Goal: Feedback & Contribution: Submit feedback/report problem

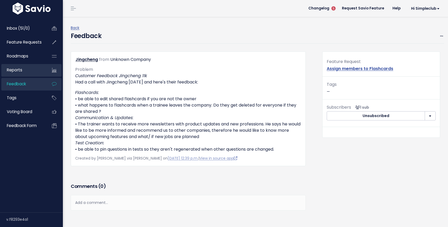
click at [26, 70] on link "Reports" at bounding box center [22, 70] width 42 height 12
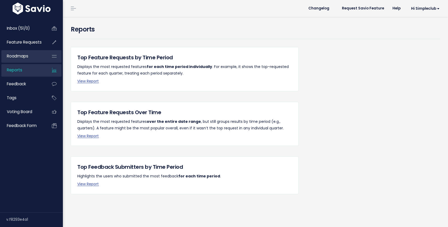
click at [28, 55] on span "Roadmaps" at bounding box center [18, 56] width 22 height 6
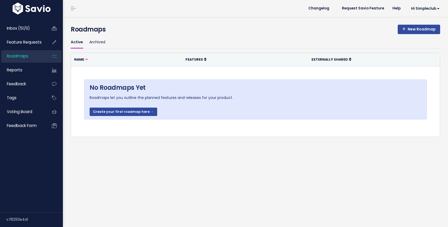
click at [31, 43] on span "Feature Requests" at bounding box center [24, 42] width 35 height 6
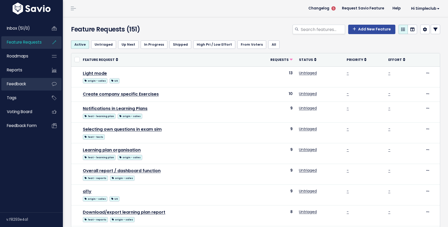
click at [31, 85] on link "Feedback" at bounding box center [22, 84] width 42 height 12
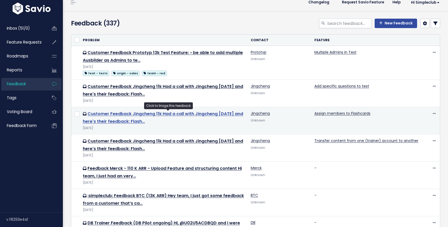
scroll to position [6, 0]
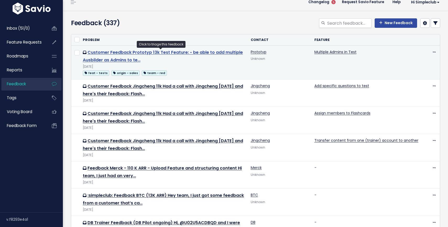
click at [111, 51] on link "Customer Feedback Prototyp 13k Test Feature: • be able to add multiple Ausbilde…" at bounding box center [163, 56] width 160 height 14
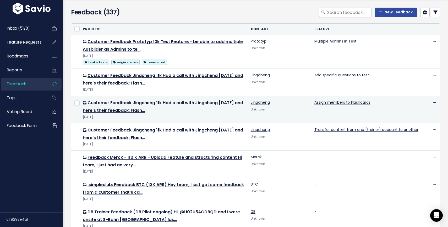
scroll to position [101, 0]
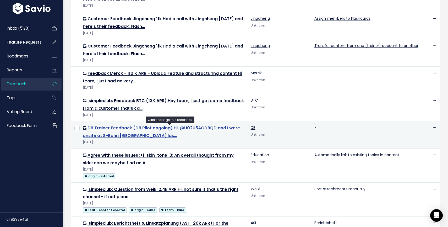
click at [111, 131] on link "DB Trainer Feedback (DB Pilot ongoing) Hi, @U02U5ACDBQD and I were onsite at S-…" at bounding box center [161, 132] width 157 height 14
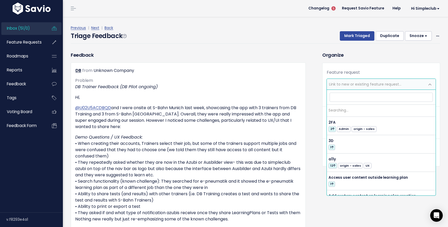
click at [358, 80] on span "Link to new or existing feature request..." at bounding box center [376, 84] width 98 height 10
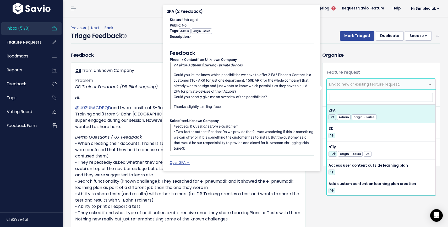
click at [351, 61] on div "Organize Feature request --------- Link to new or existing feature request... C…" at bounding box center [382, 174] width 126 height 247
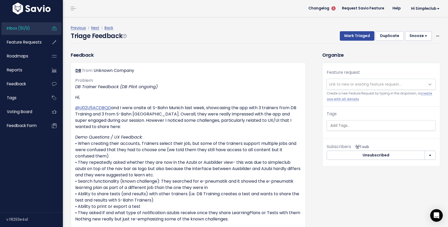
click at [36, 29] on link "Inbox (51/0)" at bounding box center [22, 28] width 42 height 12
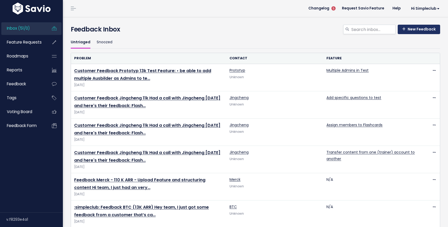
click at [413, 30] on link "New Feedback" at bounding box center [419, 29] width 42 height 9
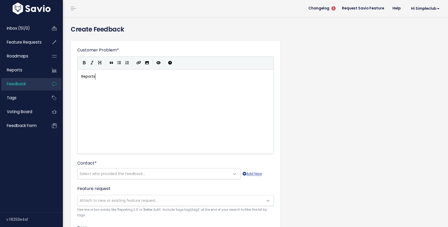
scroll to position [2, 14]
type textarea "Reports"
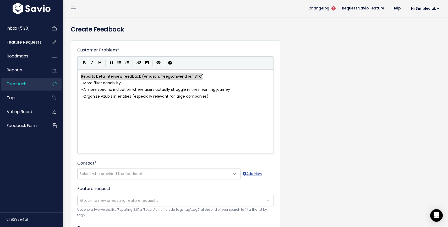
type textarea "ta interview feedback (Amazon, Teegschwendner, BTC)"
drag, startPoint x: 205, startPoint y: 75, endPoint x: 141, endPoint y: 75, distance: 64.0
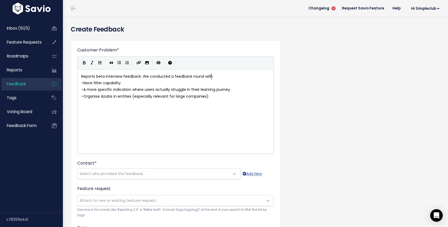
scroll to position [2, 72]
type textarea ". We conducted a feedback round with three customer"
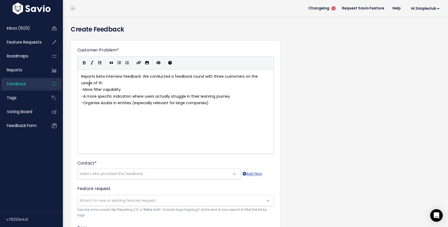
type textarea "s on the usage of the"
type textarea "he reports"
type textarea "."
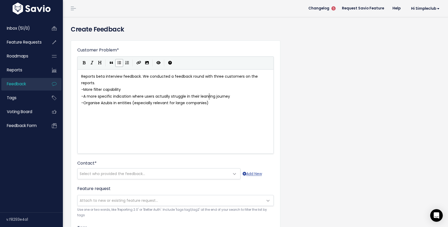
type textarea "Reports beta interview feedback. We conducted a feedback round with three custo…"
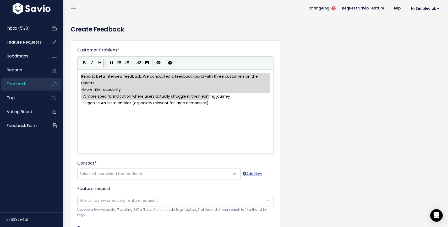
drag, startPoint x: 246, startPoint y: 99, endPoint x: 99, endPoint y: 62, distance: 151.7
click at [136, 100] on div "x Reports beta interview feedback. We conducted a feedback round with three cus…" at bounding box center [175, 89] width 191 height 35
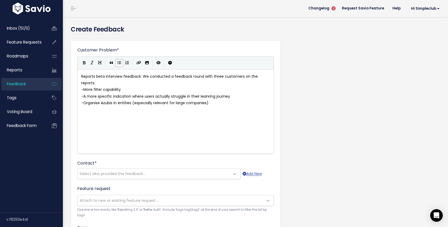
type textarea "Reports beta interview feedback. We conducted a feedback round with three custo…"
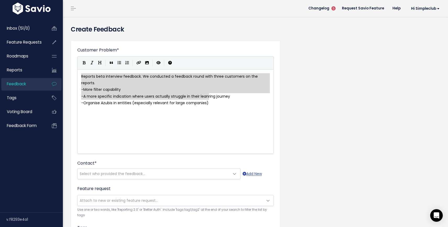
click at [36, 86] on link "Feedback" at bounding box center [22, 84] width 42 height 12
click at [39, 85] on link "Feedback" at bounding box center [22, 84] width 42 height 12
click at [35, 33] on link "Inbox (51/0)" at bounding box center [22, 28] width 42 height 12
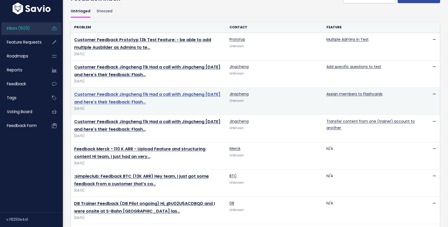
scroll to position [35, 0]
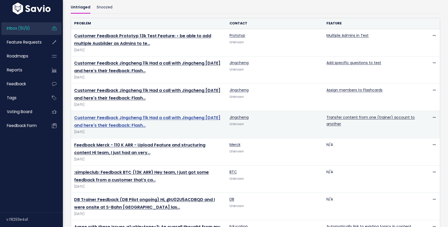
click at [109, 116] on link "Customer Feedback Jingcheng 11k Had a call with Jingcheng [DATE] and here's the…" at bounding box center [147, 122] width 146 height 14
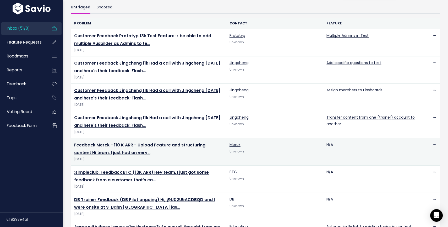
scroll to position [65, 0]
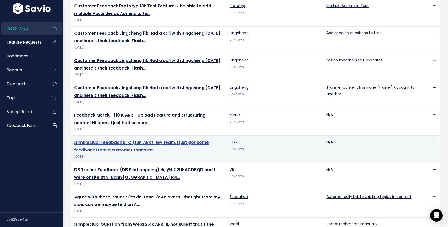
click at [128, 144] on link ":simpleclub: Feedback BTC (13K ARR) Hey team, I just got some feedback from a c…" at bounding box center [141, 146] width 135 height 14
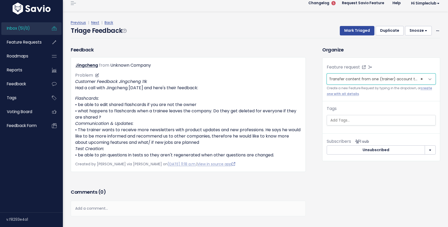
scroll to position [6, 0]
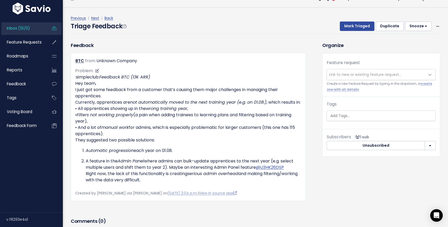
scroll to position [10, 0]
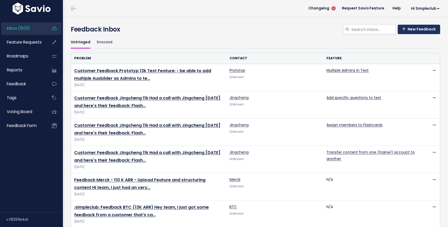
click at [411, 30] on link "New Feedback" at bounding box center [419, 29] width 42 height 9
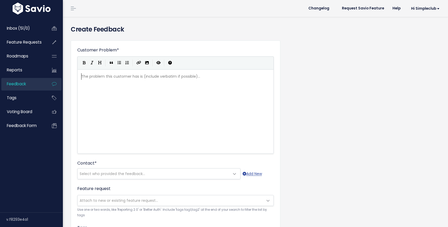
scroll to position [1, 0]
paste textarea "nt for large companies)"
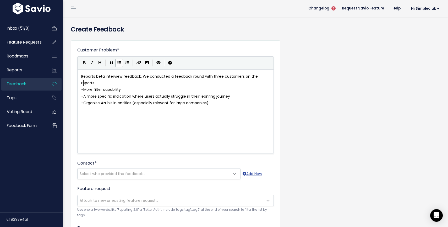
click at [83, 87] on span "-" at bounding box center [82, 89] width 2 height 5
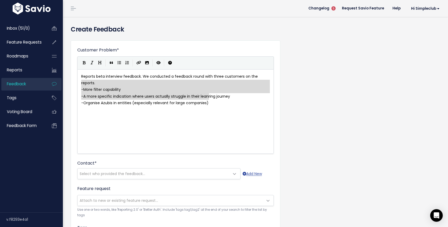
type textarea "Reports beta interview feedback. We conducted a feedback round with three custo…"
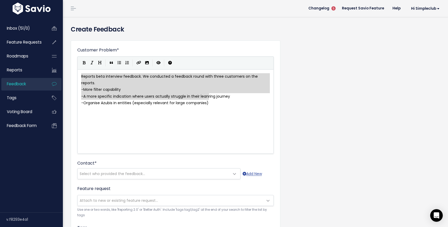
drag, startPoint x: 232, startPoint y: 105, endPoint x: 65, endPoint y: 78, distance: 168.7
click at [65, 78] on div "Add Customer Feedback Things to know When entering a Feature Request, you can c…" at bounding box center [256, 155] width 386 height 277
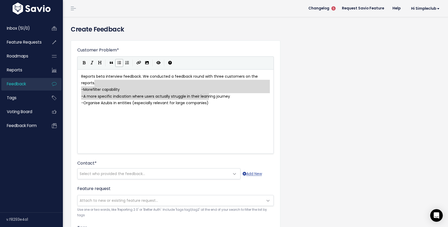
type textarea "- More filter capability - A more specific indication where users actually stru…"
drag, startPoint x: 222, startPoint y: 94, endPoint x: 79, endPoint y: 80, distance: 143.6
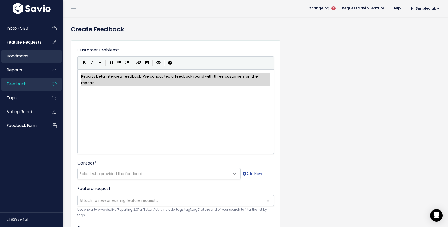
drag, startPoint x: 177, startPoint y: 93, endPoint x: 54, endPoint y: 57, distance: 128.1
click at [54, 57] on div "Inbox (51/0) Feature Requests Roadmaps" at bounding box center [224, 147] width 448 height 294
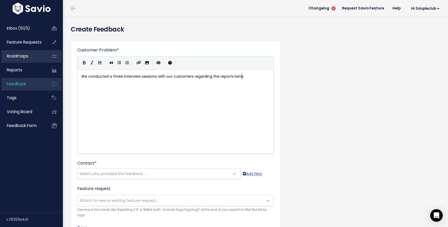
scroll to position [2, 162]
type textarea "We conducted a three interview sessions with our customers regarding the report…"
type textarea ". The participants included"
type textarea ":"
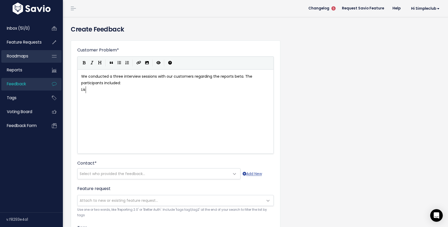
scroll to position [2, 7]
type textarea "Lisa()"
type textarea "Amazon"
type textarea "Radoslava"
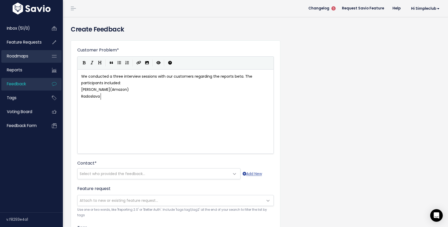
scroll to position [2, 20]
type textarea "()"
type textarea "Teegschwender"
click at [120, 95] on span "Radoslava(Teegschwender)" at bounding box center [112, 96] width 62 height 5
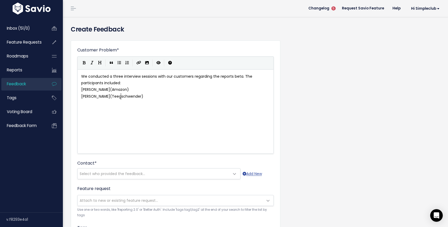
type textarea "Teegschwender"
paste textarea
click at [104, 95] on span "Radoslava(teegschwendner)" at bounding box center [113, 96] width 64 height 5
type textarea "T"
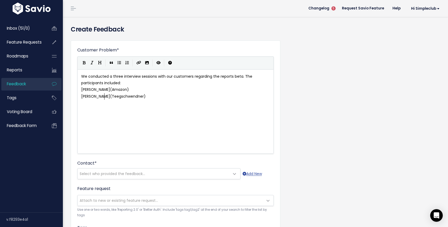
click at [163, 104] on div "x We conducted a three interview sessions with our customers regarding the repo…" at bounding box center [182, 118] width 204 height 92
type textarea "Alena"
type textarea "()"
type textarea "BTC"
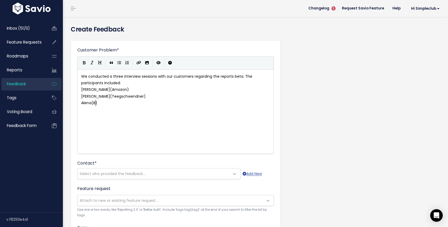
scroll to position [2, 7]
type textarea "We uncovered folo"
type textarea "lwoing painpo"
type textarea "points"
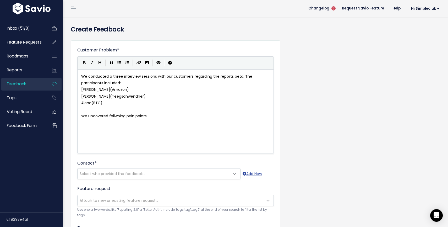
type textarea ":"
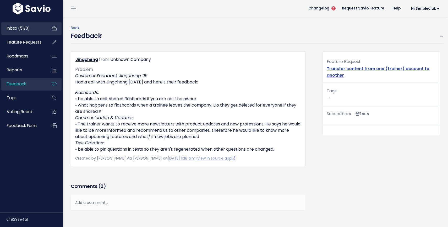
click at [31, 24] on link "Inbox (51/0)" at bounding box center [22, 28] width 42 height 12
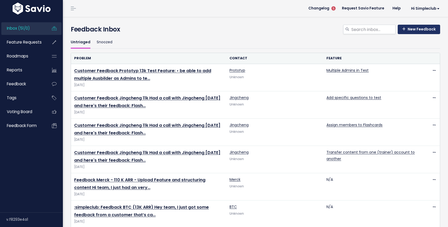
click at [422, 29] on link "New Feedback" at bounding box center [419, 29] width 42 height 9
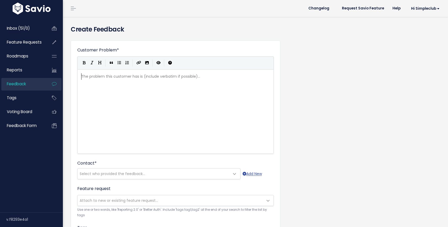
scroll to position [1, 0]
click at [189, 102] on div "The problem this customer has is (include verbatim if possible)... xxxxxxxxxx ​" at bounding box center [182, 118] width 204 height 92
click at [112, 96] on div "The problem this customer has is (include verbatim if possible)... xxxxxxxxxx ​" at bounding box center [182, 118] width 204 height 92
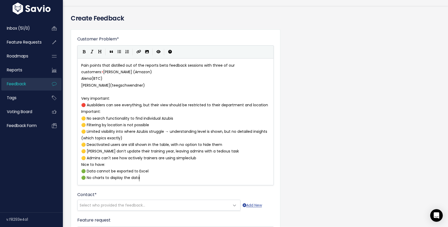
scroll to position [19, 0]
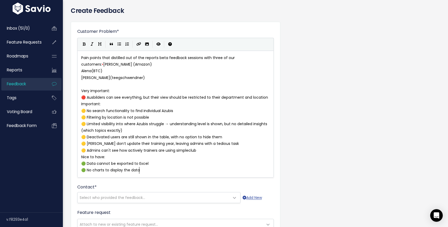
click at [110, 157] on pre "Nice to have:" at bounding box center [175, 157] width 191 height 7
click at [270, 99] on pre "🔴 Ausbilders can see everything, but their view should be restricted to their d…" at bounding box center [175, 97] width 191 height 7
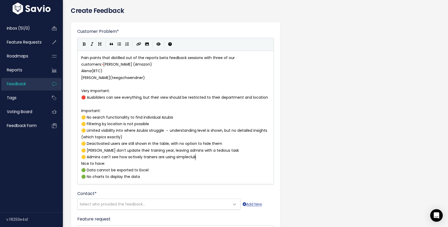
click at [200, 156] on pre "🟡 Admins can't see how actively trainers are using simpleclub" at bounding box center [175, 157] width 191 height 7
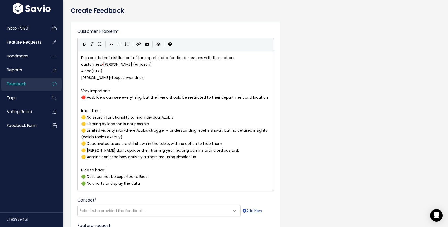
click at [189, 172] on pre "Nice to have:" at bounding box center [175, 170] width 191 height 7
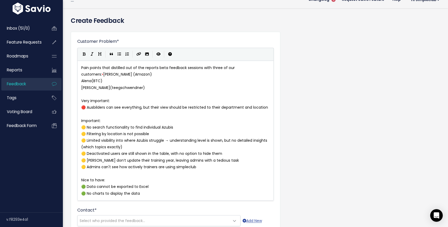
scroll to position [7, 0]
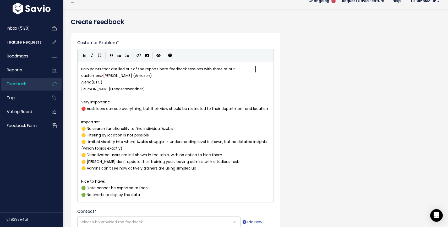
click at [103, 73] on span "•" at bounding box center [102, 75] width 1 height 5
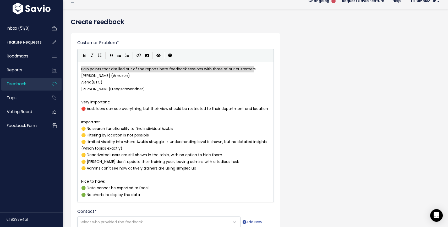
drag, startPoint x: 258, startPoint y: 68, endPoint x: 78, endPoint y: 67, distance: 179.7
type textarea "Pain points that distilled out of the reports beta feedback sessions with three…"
click at [238, 79] on pre "Alena(BTC)" at bounding box center [175, 82] width 191 height 7
type textarea "Pain points that distilled out of the reports beta feedback sessions with three…"
drag, startPoint x: 264, startPoint y: 68, endPoint x: 77, endPoint y: 67, distance: 187.0
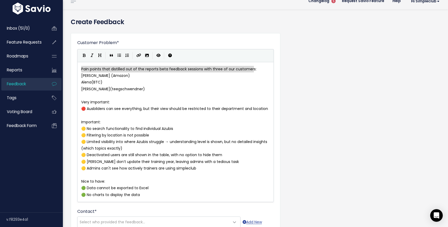
paste textarea
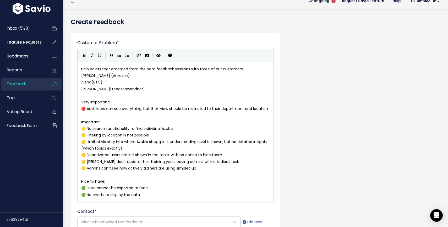
click at [176, 83] on pre "Alena(BTC)" at bounding box center [175, 82] width 191 height 7
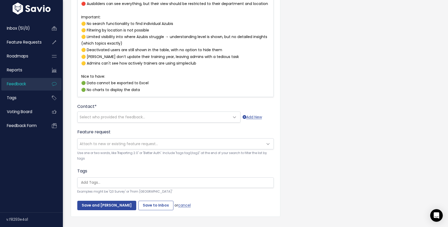
scroll to position [119, 0]
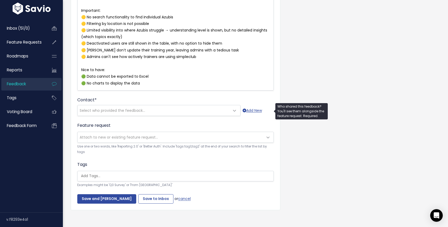
click at [188, 113] on span "Select who provided the feedback..." at bounding box center [154, 110] width 152 height 10
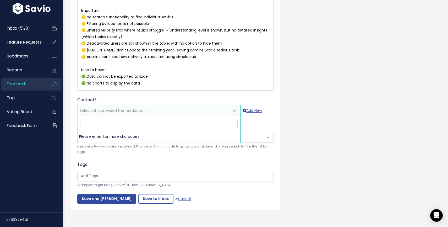
click at [160, 134] on li "Please enter 1 or more characters" at bounding box center [159, 137] width 163 height 12
click at [254, 115] on div "--------- Select who provided the feedback... Add New" at bounding box center [175, 111] width 197 height 10
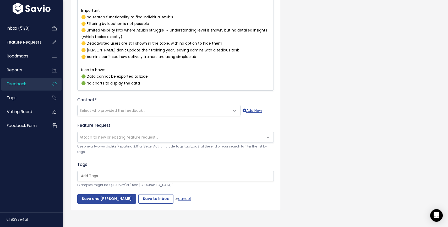
click at [240, 140] on span "Attach to new or existing feature request..." at bounding box center [171, 137] width 186 height 10
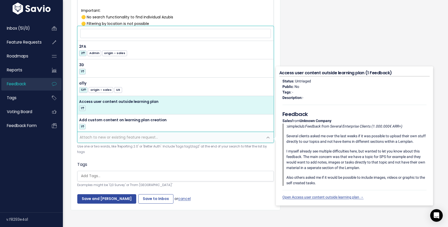
click at [315, 49] on div "Customer Problem * Pain points that emerged from the beta feedback sessions wit…" at bounding box center [256, 69] width 378 height 305
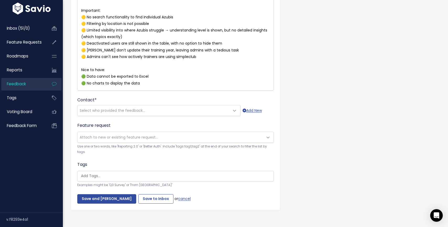
click at [165, 138] on span "Attach to new or existing feature request..." at bounding box center [171, 137] width 186 height 10
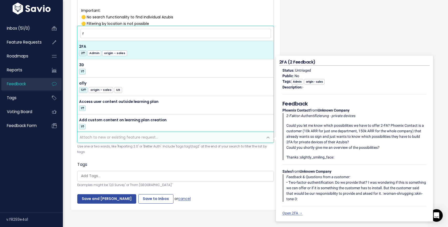
type input "re"
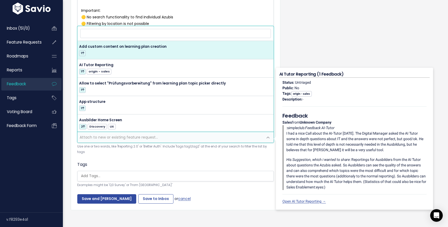
click at [303, 30] on div "Customer Problem * Pain points that emerged from the beta feedback sessions wit…" at bounding box center [256, 69] width 378 height 305
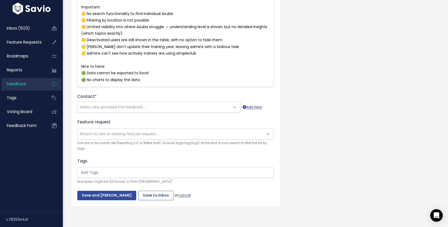
scroll to position [122, 0]
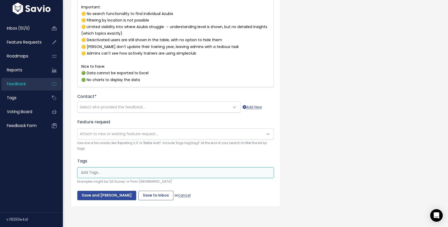
click at [161, 174] on input "search" at bounding box center [177, 173] width 196 height 6
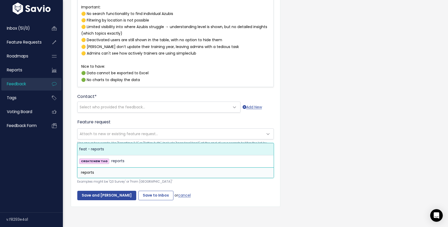
type input "reports"
select select "10730"
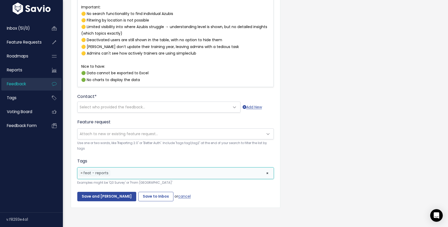
click at [140, 175] on li at bounding box center [186, 173] width 151 height 6
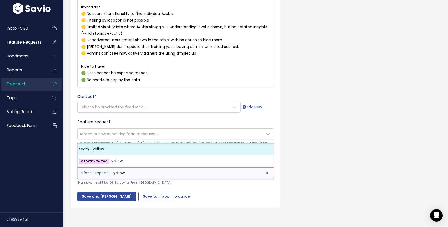
scroll to position [0, 0]
type input "yellow"
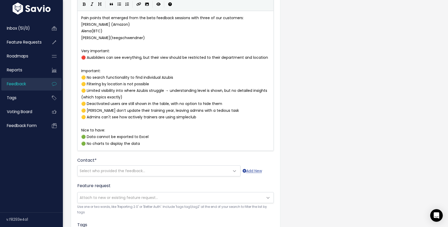
scroll to position [50, 0]
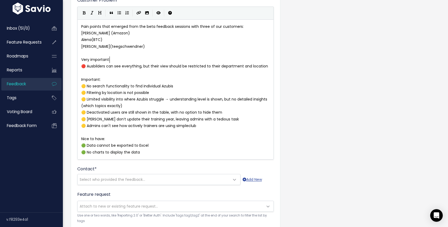
type textarea "Very important:"
drag, startPoint x: 116, startPoint y: 58, endPoint x: 76, endPoint y: 58, distance: 39.3
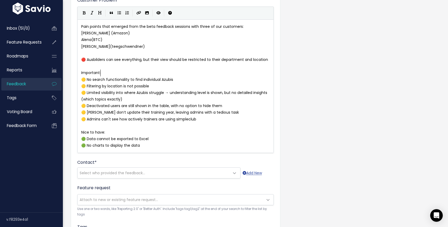
click at [105, 72] on pre "Important:" at bounding box center [175, 72] width 191 height 7
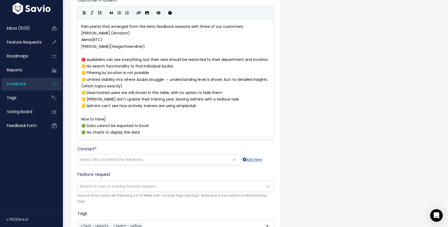
type textarea "Nice to have:"
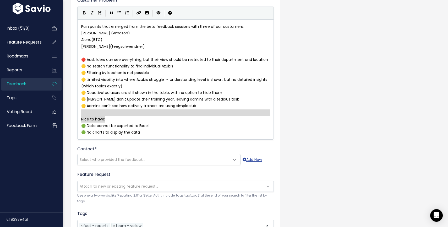
drag, startPoint x: 113, startPoint y: 118, endPoint x: 73, endPoint y: 111, distance: 41.0
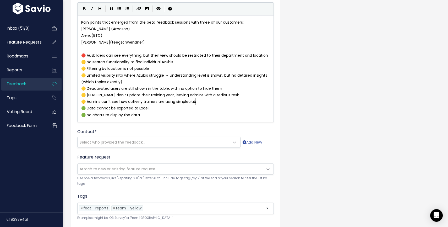
scroll to position [61, 0]
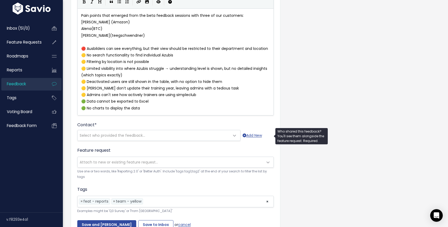
click at [222, 135] on span "Select who provided the feedback..." at bounding box center [154, 135] width 152 height 10
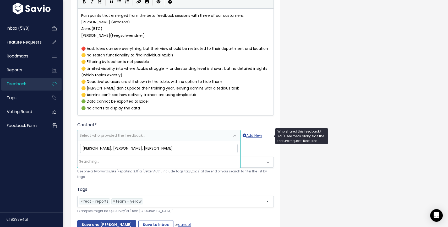
type input "Lisa, Alena, Radoslava"
click at [261, 135] on link "Add New" at bounding box center [252, 135] width 19 height 7
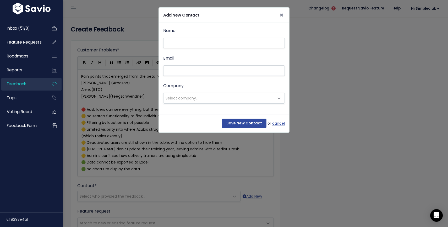
click at [276, 101] on span at bounding box center [279, 98] width 10 height 10
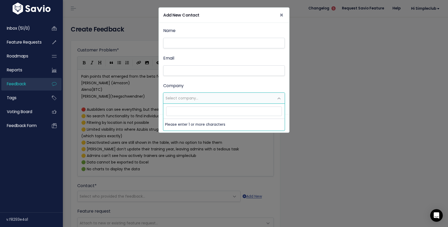
click at [269, 87] on div "Company --------- Select company..." at bounding box center [224, 93] width 122 height 22
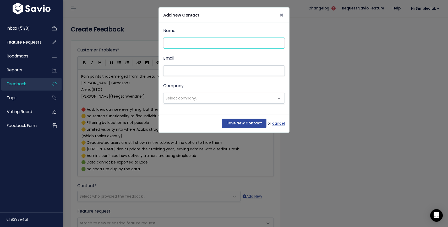
click at [218, 46] on input "Name" at bounding box center [224, 43] width 122 height 10
click at [277, 108] on div "Name Email Company --------- Select company..." at bounding box center [224, 68] width 130 height 91
click at [280, 124] on link "cancel" at bounding box center [278, 123] width 13 height 7
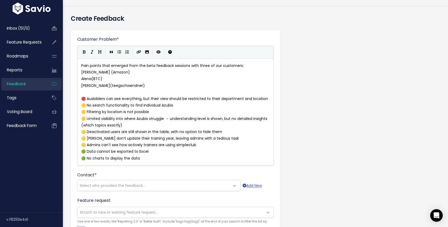
scroll to position [13, 0]
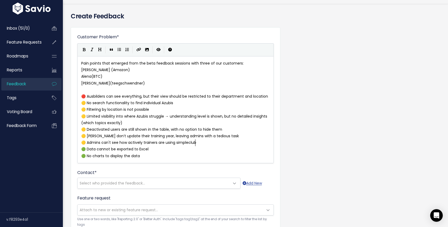
click at [206, 145] on pre "🟡 Admins can't see how actively trainers are using simpleclub" at bounding box center [175, 142] width 191 height 7
type textarea "Pain points that emerged from the beta feedback sessions with three of our cust…"
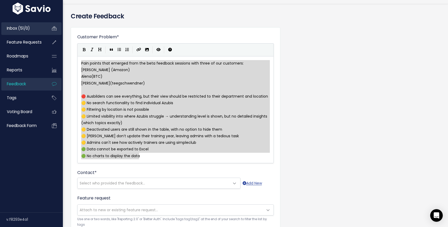
click at [34, 29] on link "Inbox (51/0)" at bounding box center [22, 28] width 42 height 12
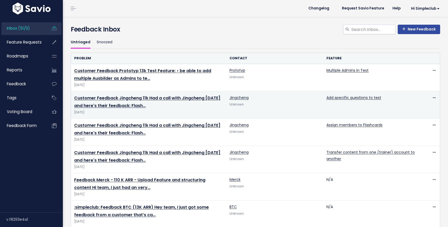
click at [125, 102] on td "Customer Feedback Jingcheng 11k Had a call with Jingcheng [DATE] and here's the…" at bounding box center [149, 104] width 156 height 27
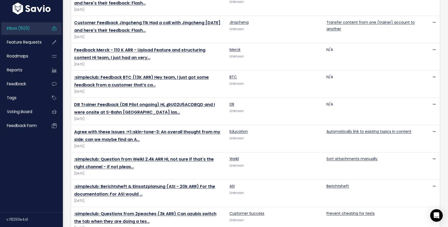
scroll to position [94, 0]
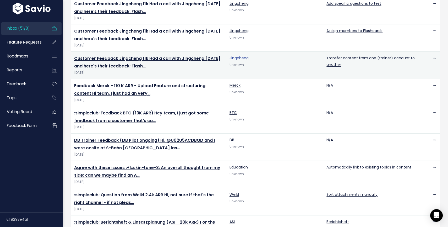
click at [240, 58] on link "Jingcheng" at bounding box center [239, 57] width 19 height 5
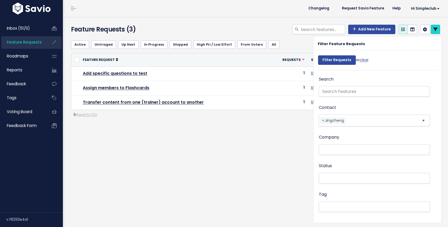
select select
click at [31, 29] on link "Inbox (51/0)" at bounding box center [22, 28] width 42 height 12
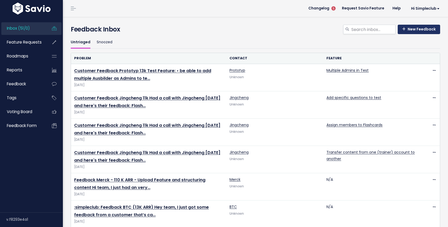
click at [425, 31] on link "New Feedback" at bounding box center [419, 29] width 42 height 9
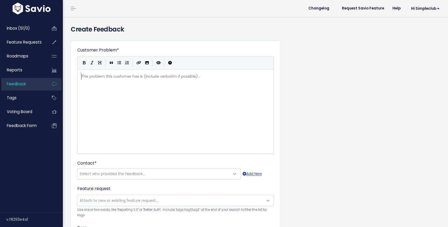
scroll to position [1, 0]
click at [181, 96] on div "The problem this customer has is (include verbatim if possible)... xxxxxxxxxx ​" at bounding box center [182, 118] width 204 height 92
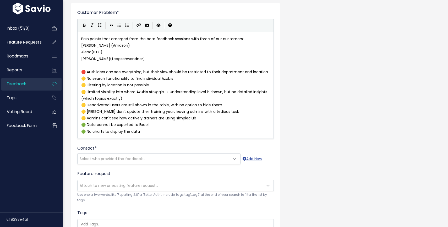
scroll to position [85, 0]
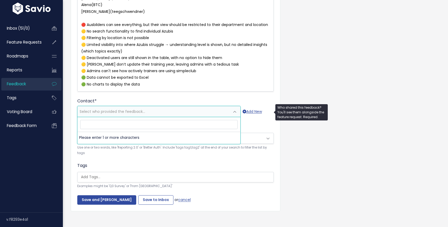
click at [138, 112] on span "Select who provided the feedback..." at bounding box center [113, 111] width 66 height 5
type input "Ale"
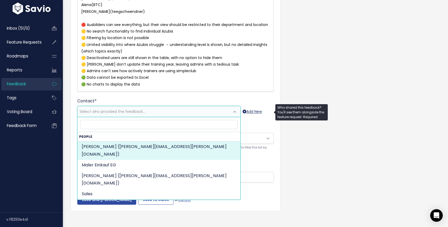
click at [256, 109] on link "Add New" at bounding box center [252, 111] width 19 height 7
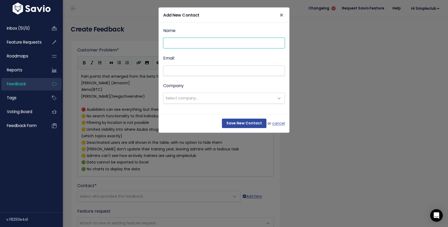
click at [192, 38] on input "Name" at bounding box center [224, 43] width 122 height 10
type input "Lisa Janzen"
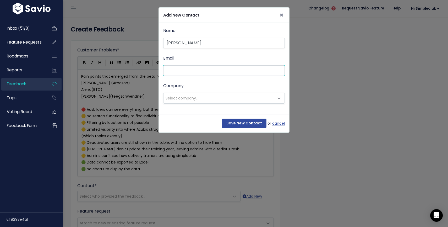
click at [212, 72] on input "Email" at bounding box center [224, 70] width 122 height 10
paste input "janzl@amazon.de"
type input "janzl@amazon.de"
click at [236, 61] on div "Email janzl@amazon.de" at bounding box center [224, 65] width 122 height 21
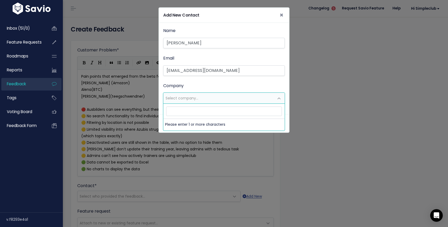
click at [236, 102] on span "Select company..." at bounding box center [219, 98] width 111 height 10
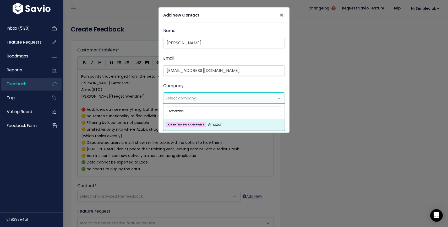
type input "Amazon"
click at [238, 124] on div "CREATE NEW COMPANY Amazon" at bounding box center [224, 124] width 118 height 6
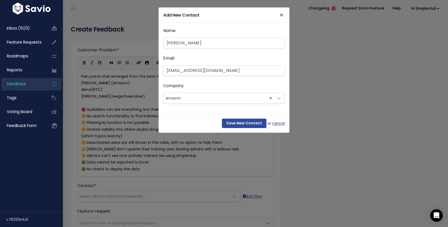
click at [276, 124] on link "cancel" at bounding box center [278, 123] width 13 height 7
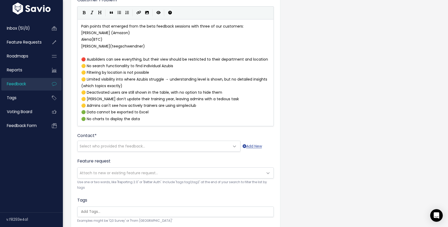
scroll to position [89, 0]
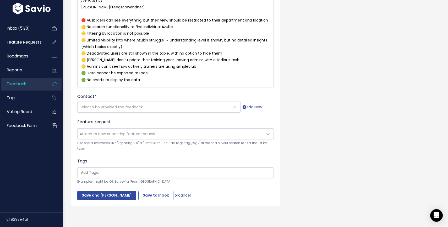
click at [127, 174] on input "search" at bounding box center [177, 173] width 196 height 6
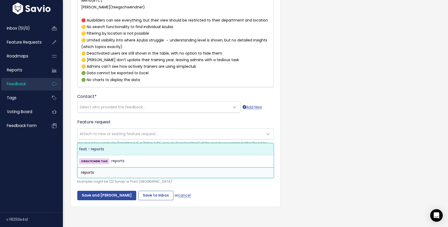
type input "reports"
select select "10730"
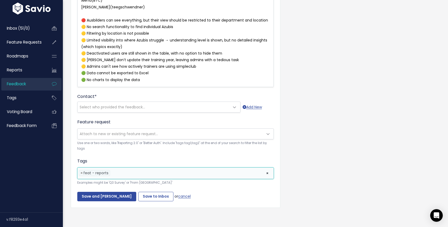
click at [122, 174] on li at bounding box center [186, 173] width 151 height 6
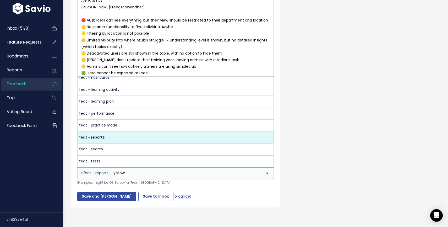
scroll to position [0, 0]
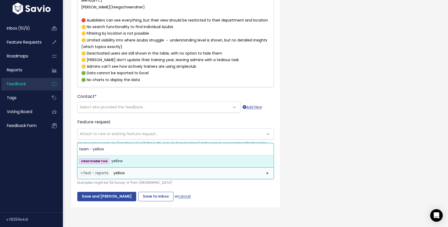
type input "yellow"
click at [124, 161] on div "CREATE NEW TAG yellow" at bounding box center [175, 161] width 193 height 6
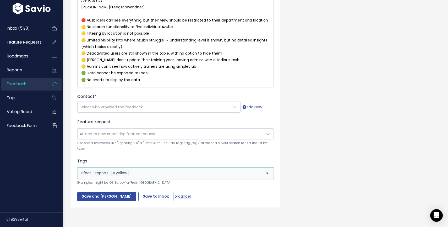
click at [137, 175] on li at bounding box center [196, 173] width 132 height 6
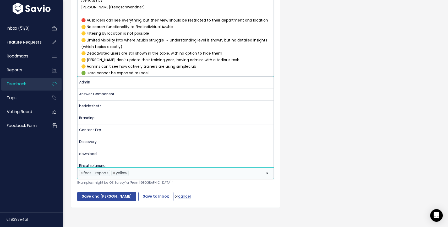
scroll to position [160, 0]
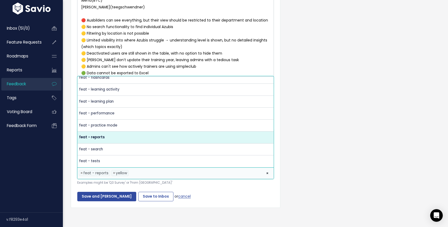
type input "yellow"
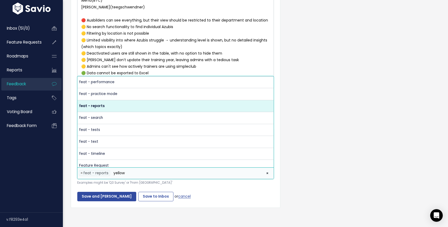
scroll to position [0, 0]
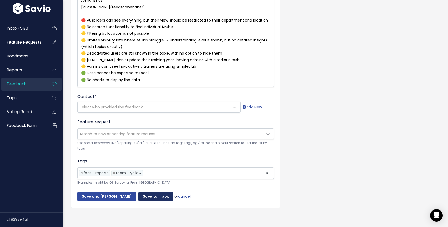
click at [158, 199] on input "Save to Inbox" at bounding box center [155, 196] width 35 height 9
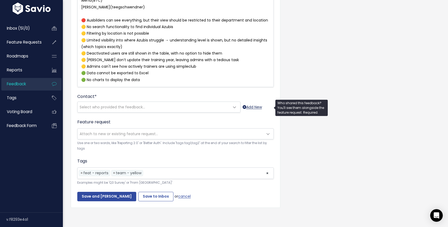
click at [251, 108] on link "Add New" at bounding box center [252, 107] width 19 height 7
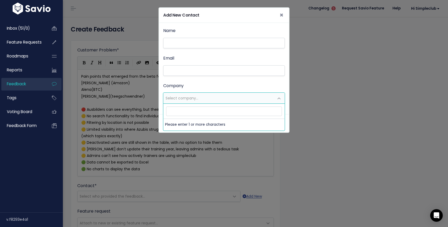
click at [242, 100] on span "Select company..." at bounding box center [219, 98] width 111 height 10
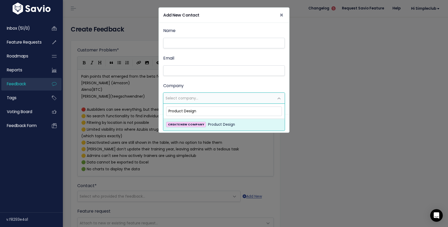
type input "Product Design"
click at [236, 124] on div "CREATE NEW COMPANY Product Design" at bounding box center [224, 124] width 118 height 6
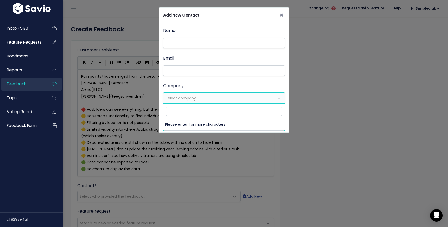
click at [279, 96] on span at bounding box center [279, 98] width 10 height 10
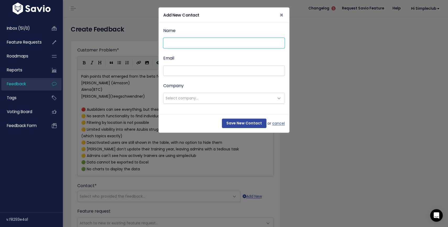
click at [192, 47] on input "Name" at bounding box center [224, 43] width 122 height 10
type input "[PERSON_NAME]"
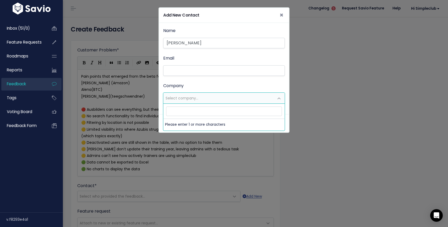
click at [200, 95] on span "Select company..." at bounding box center [219, 98] width 111 height 10
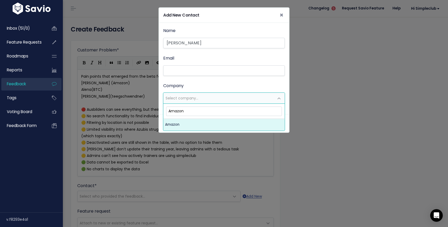
type input "Amazon"
select select "18361197"
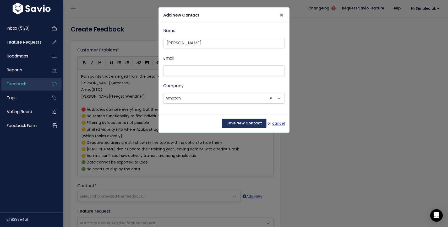
click at [253, 123] on input "Save New Contact" at bounding box center [244, 123] width 45 height 9
select select "92408444"
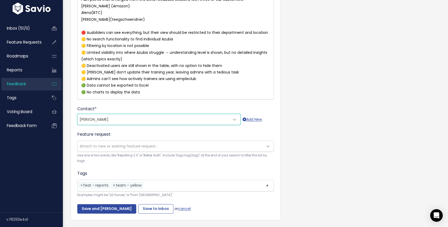
scroll to position [90, 0]
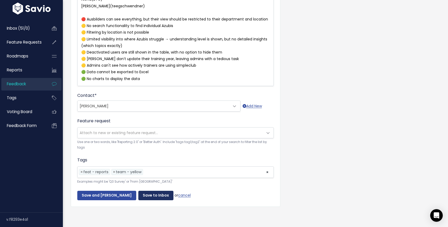
click at [148, 196] on input "Save to Inbox" at bounding box center [155, 195] width 35 height 9
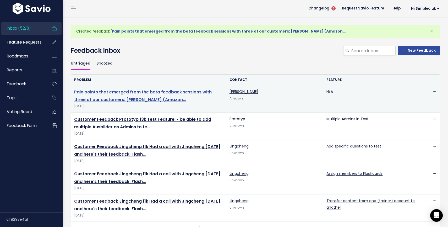
click at [160, 92] on link "Pain points that emerged from the beta feedback sessions with three of our cust…" at bounding box center [143, 96] width 138 height 14
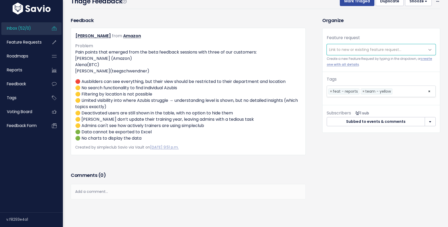
scroll to position [31, 0]
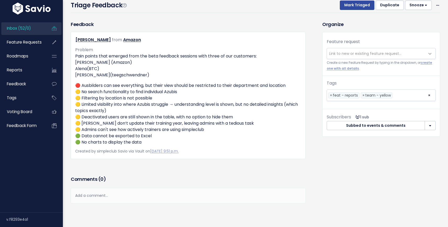
click at [362, 50] on span "Link to new or existing feature request..." at bounding box center [376, 53] width 98 height 10
click at [368, 32] on div "Feature request --------- Link to new or existing feature request... Create a n…" at bounding box center [382, 84] width 118 height 105
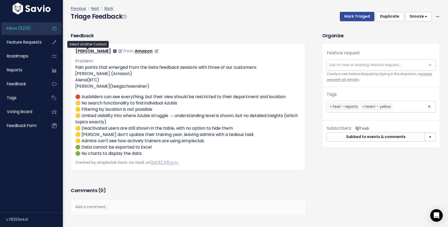
click at [113, 52] on icon at bounding box center [114, 51] width 3 height 4
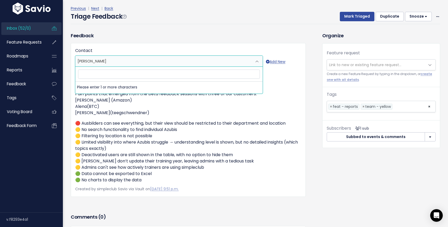
click at [144, 35] on div "Feedback Contact --------- Lisa Lisa Add New Save Cancel Problem Pain points th…" at bounding box center [188, 114] width 235 height 165
drag, startPoint x: 94, startPoint y: 63, endPoint x: 89, endPoint y: 63, distance: 5.2
click at [89, 63] on span "Lisa" at bounding box center [164, 61] width 177 height 10
click at [117, 41] on div "Feedback Contact --------- Lisa Lisa Add New Save Cancel Problem Pain points th…" at bounding box center [188, 114] width 235 height 165
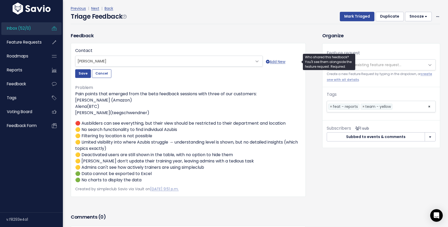
click at [92, 62] on span "Lisa" at bounding box center [164, 61] width 177 height 10
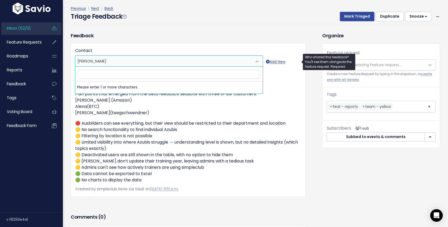
click at [81, 63] on span "Lisa" at bounding box center [92, 60] width 29 height 5
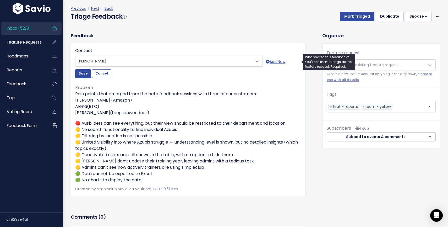
click at [81, 63] on span "Lisa" at bounding box center [92, 60] width 29 height 5
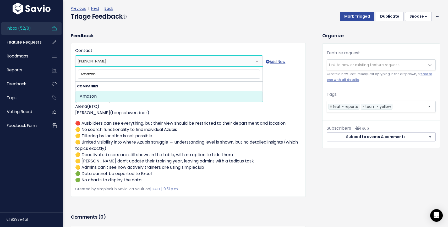
type input "Amazon"
select select "COMPANY-18361197"
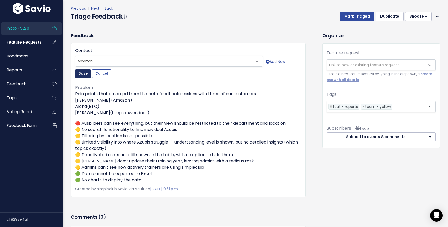
click at [85, 75] on button "Save" at bounding box center [83, 73] width 16 height 8
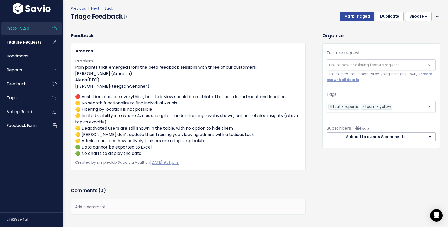
click at [21, 29] on span "Inbox (52/0)" at bounding box center [19, 28] width 24 height 6
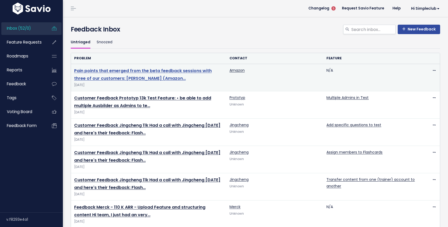
click at [138, 76] on link "Pain points that emerged from the beta feedback sessions with three of our cust…" at bounding box center [143, 75] width 138 height 14
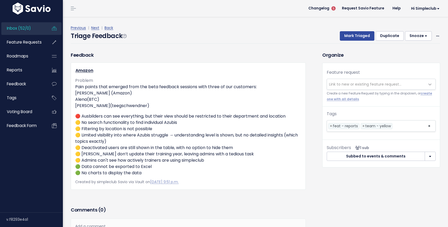
click at [25, 24] on link "Inbox (52/0)" at bounding box center [22, 28] width 42 height 12
